Goal: Information Seeking & Learning: Learn about a topic

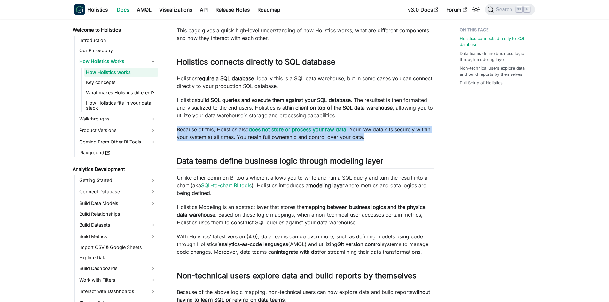
drag, startPoint x: 364, startPoint y: 136, endPoint x: 385, endPoint y: 118, distance: 27.9
click at [385, 118] on div "How Holistics works This page gives a quick high-level understanding of how Hol…" at bounding box center [305, 288] width 257 height 565
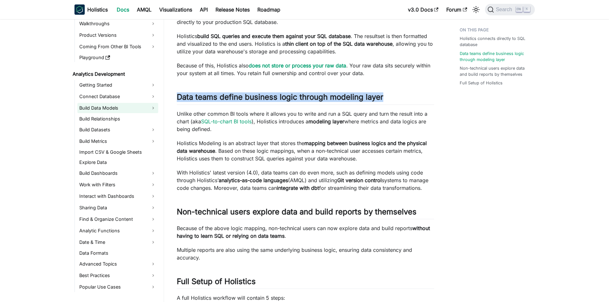
scroll to position [96, 0]
click at [125, 86] on link "Getting Started" at bounding box center [117, 84] width 81 height 10
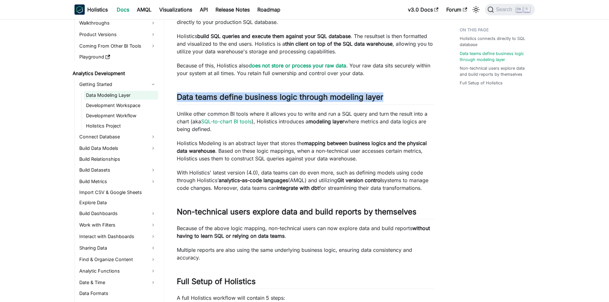
click at [134, 97] on link "Data Modeling Layer" at bounding box center [121, 95] width 74 height 9
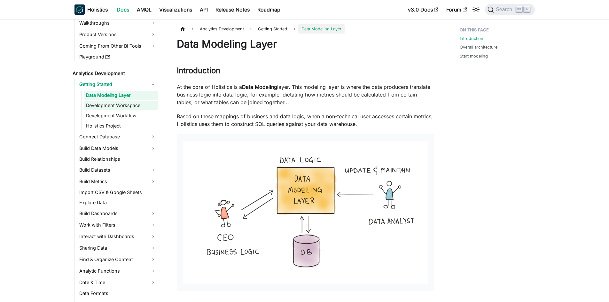
click at [138, 106] on link "Development Workspace" at bounding box center [121, 105] width 74 height 9
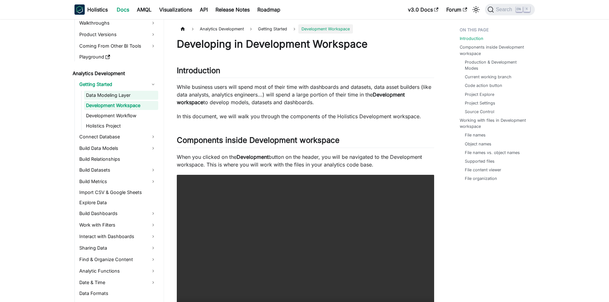
click at [136, 99] on link "Data Modeling Layer" at bounding box center [121, 95] width 74 height 9
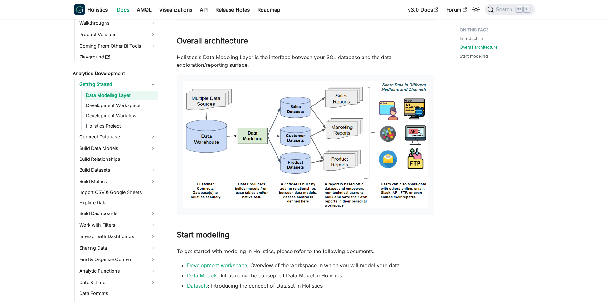
scroll to position [288, 0]
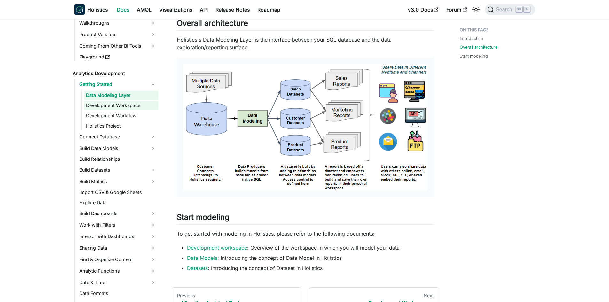
click at [99, 107] on link "Development Workspace" at bounding box center [121, 105] width 74 height 9
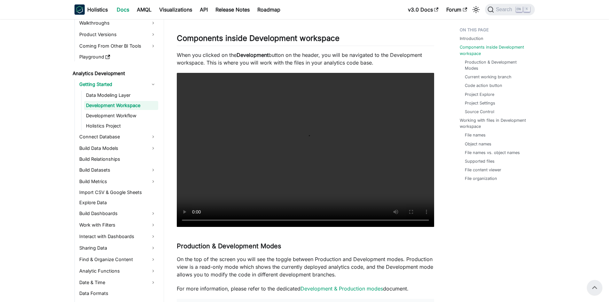
scroll to position [96, 0]
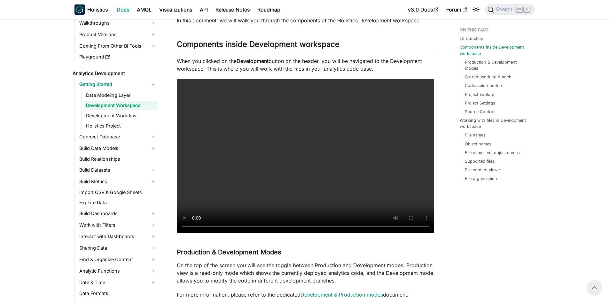
click at [121, 121] on ul "Data Modeling Layer Development Workspace Development Workflow Holistics Project" at bounding box center [119, 111] width 77 height 40
click at [121, 117] on link "Development Workflow" at bounding box center [121, 115] width 74 height 9
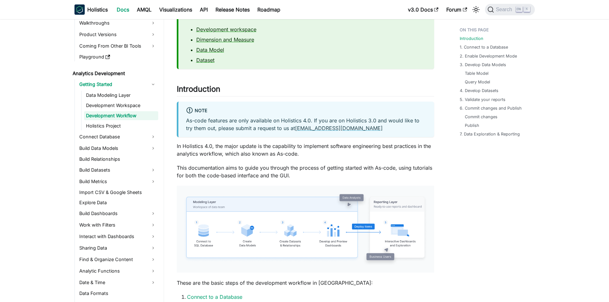
scroll to position [128, 0]
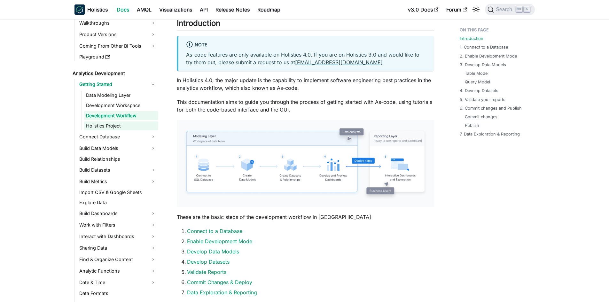
click at [102, 123] on link "Holistics Project" at bounding box center [121, 125] width 74 height 9
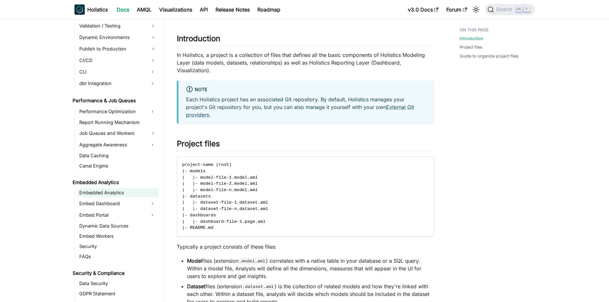
scroll to position [575, 0]
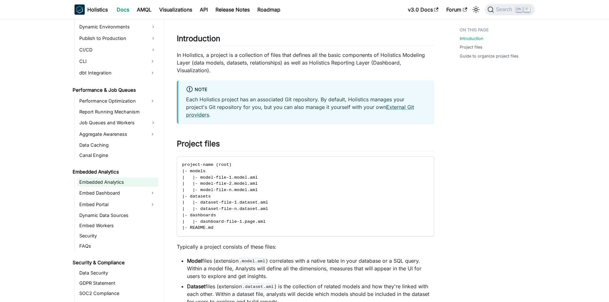
click at [106, 181] on link "Embedded Analytics" at bounding box center [117, 182] width 81 height 9
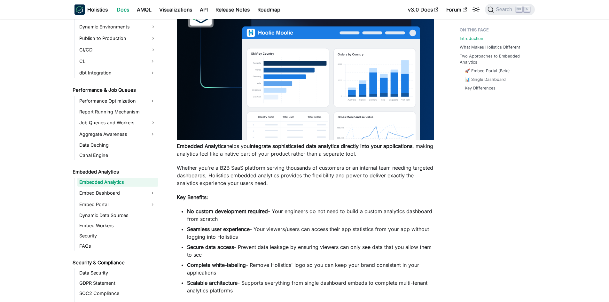
scroll to position [160, 0]
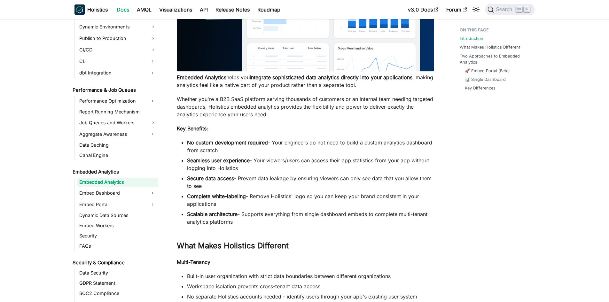
drag, startPoint x: 248, startPoint y: 219, endPoint x: 244, endPoint y: 213, distance: 7.2
click at [244, 213] on li "Scalable architecture - Supports everything from single dashboard embeds to com…" at bounding box center [310, 217] width 247 height 15
click at [360, 184] on li "Secure data access - Prevent data leakage by ensuring viewers can only see data…" at bounding box center [310, 181] width 247 height 15
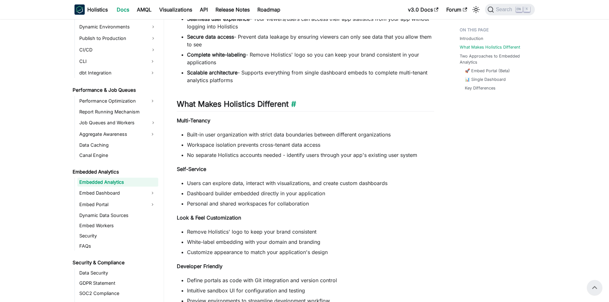
scroll to position [288, 0]
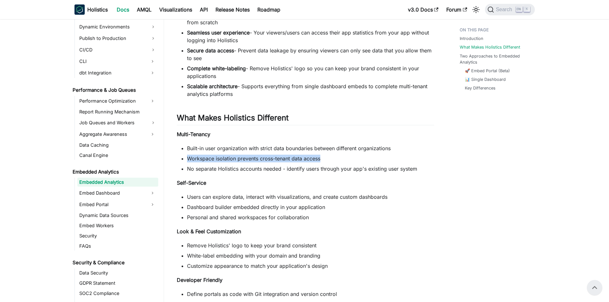
drag, startPoint x: 186, startPoint y: 159, endPoint x: 334, endPoint y: 159, distance: 148.0
click at [334, 159] on ul "Built-in user organization with strict data boundaries between different organi…" at bounding box center [305, 158] width 257 height 28
click at [334, 159] on li "Workspace isolation prevents cross-tenant data access" at bounding box center [310, 159] width 247 height 8
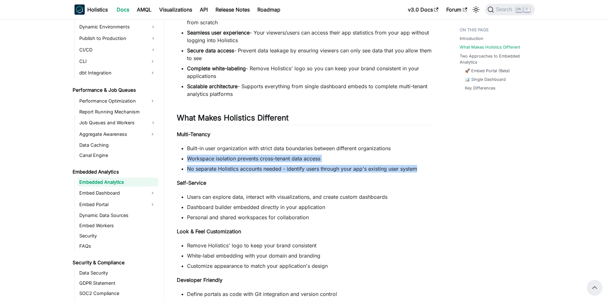
drag, startPoint x: 184, startPoint y: 158, endPoint x: 422, endPoint y: 168, distance: 238.0
click at [422, 168] on ul "Built-in user organization with strict data boundaries between different organi…" at bounding box center [305, 158] width 257 height 28
click at [423, 169] on li "No separate Holistics accounts needed - identify users through your app's exist…" at bounding box center [310, 169] width 247 height 8
drag, startPoint x: 423, startPoint y: 168, endPoint x: 189, endPoint y: 160, distance: 234.4
click at [187, 160] on ul "Built-in user organization with strict data boundaries between different organi…" at bounding box center [305, 158] width 257 height 28
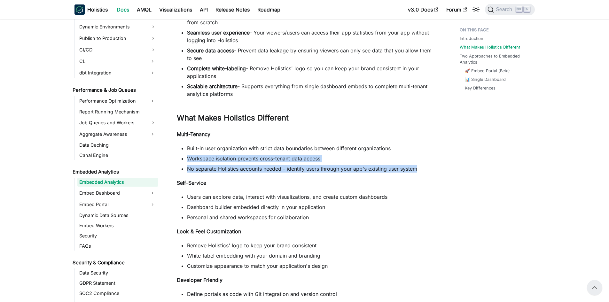
click at [322, 156] on li "Workspace isolation prevents cross-tenant data access" at bounding box center [310, 159] width 247 height 8
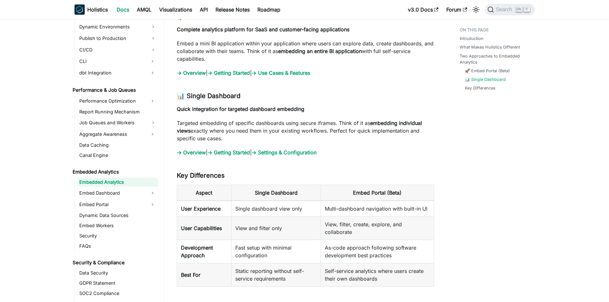
scroll to position [671, 0]
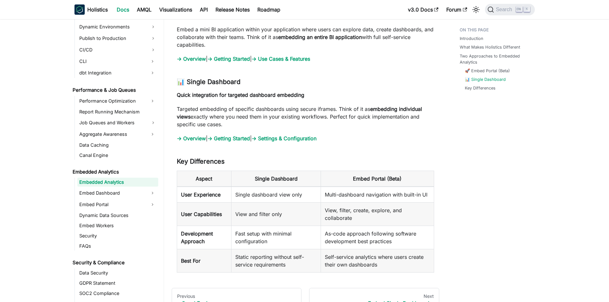
drag, startPoint x: 243, startPoint y: 125, endPoint x: 171, endPoint y: 99, distance: 76.2
click at [221, 96] on strong "Quick integration for targeted dashboard embedding" at bounding box center [241, 95] width 128 height 6
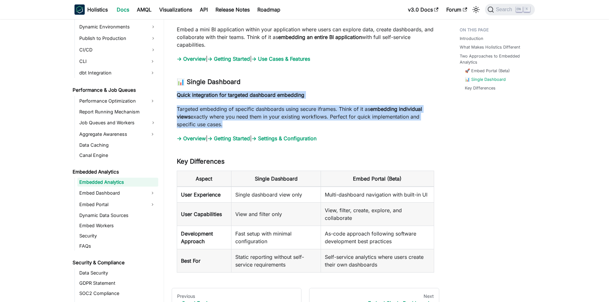
click at [236, 122] on p "Targeted embedding of specific dashboards using secure iframes. Think of it as …" at bounding box center [305, 116] width 257 height 23
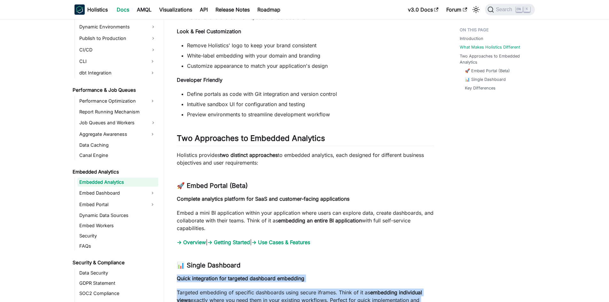
scroll to position [506, 0]
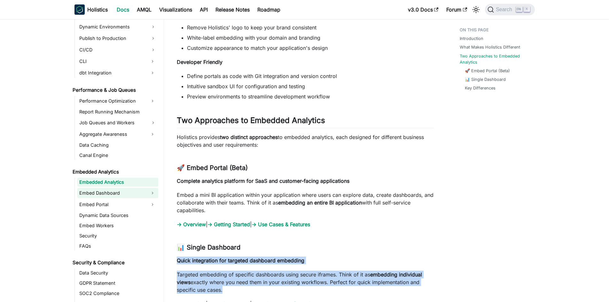
click at [135, 195] on link "Embed Dashboard" at bounding box center [111, 193] width 69 height 10
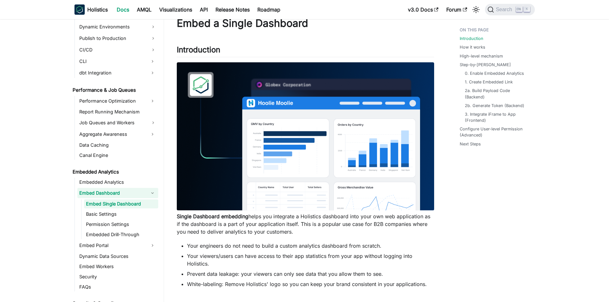
scroll to position [32, 0]
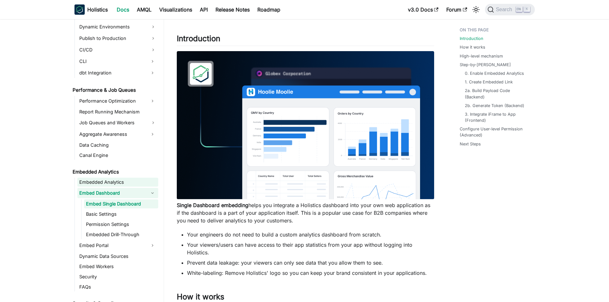
click at [127, 183] on link "Embedded Analytics" at bounding box center [117, 182] width 81 height 9
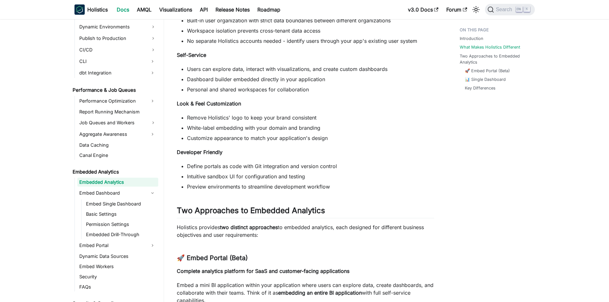
scroll to position [607, 0]
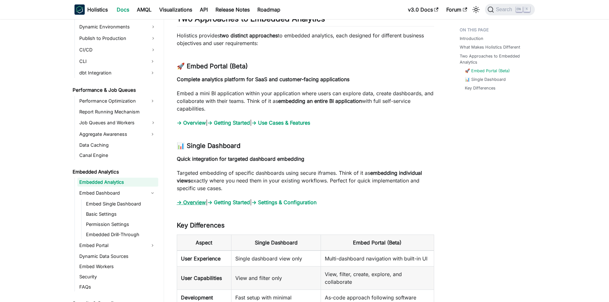
click at [200, 204] on link "→ Overview" at bounding box center [191, 202] width 29 height 6
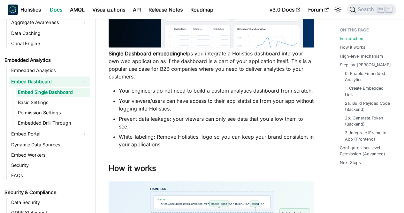
scroll to position [160, 0]
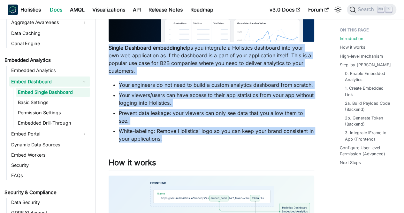
drag, startPoint x: 167, startPoint y: 130, endPoint x: 107, endPoint y: 49, distance: 100.6
click at [244, 74] on p "Single Dashboard embedding helps you integrate a Holistics dashboard into your …" at bounding box center [212, 59] width 206 height 31
